Goal: Navigation & Orientation: Go to known website

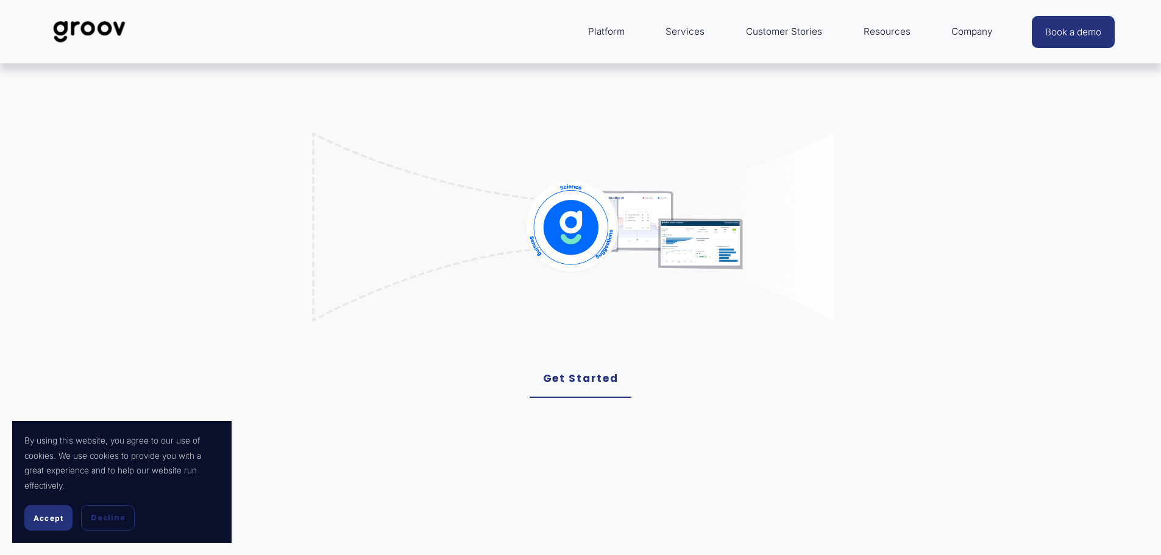
scroll to position [427, 0]
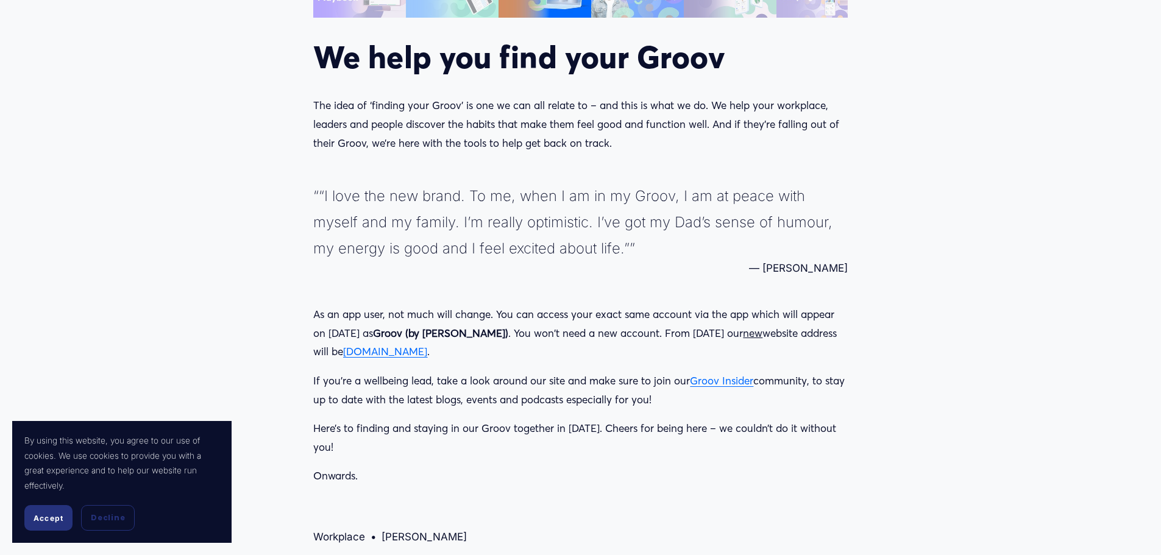
scroll to position [1781, 0]
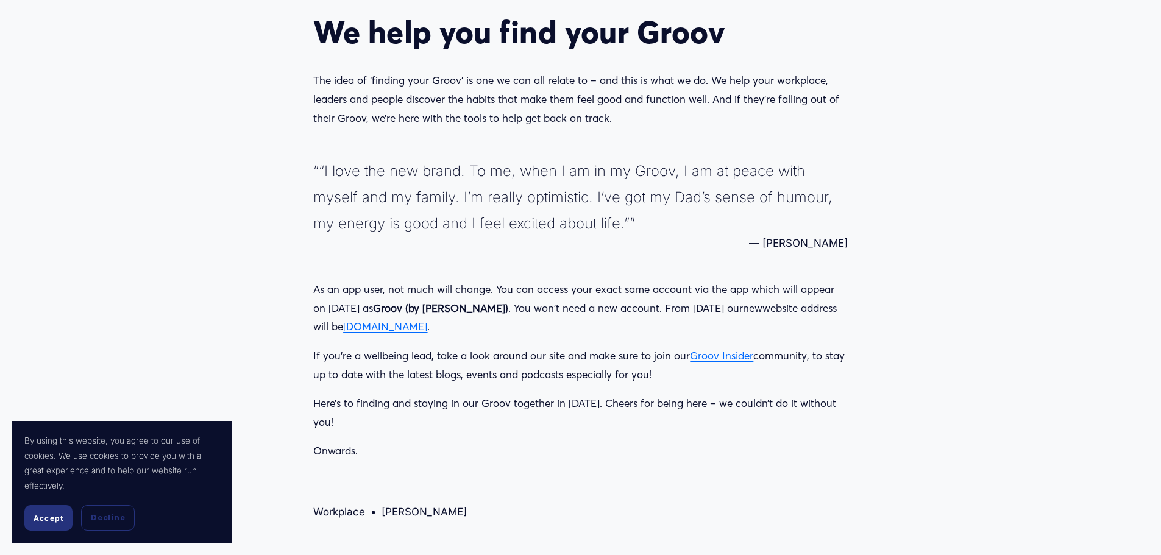
click at [427, 328] on span "www.groovnow.com" at bounding box center [385, 326] width 84 height 13
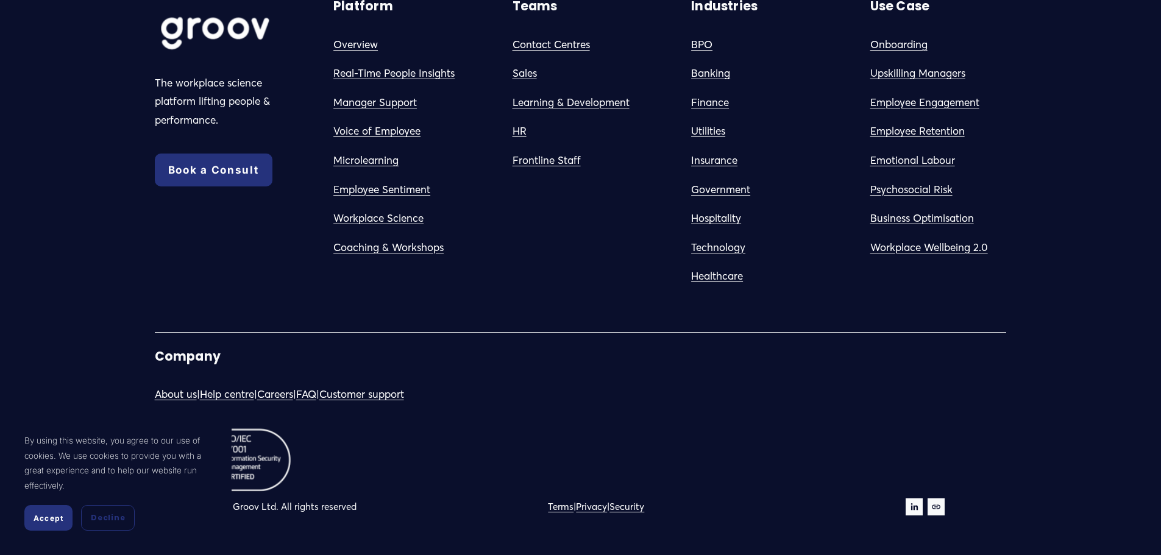
scroll to position [7003, 0]
